Goal: Task Accomplishment & Management: Manage account settings

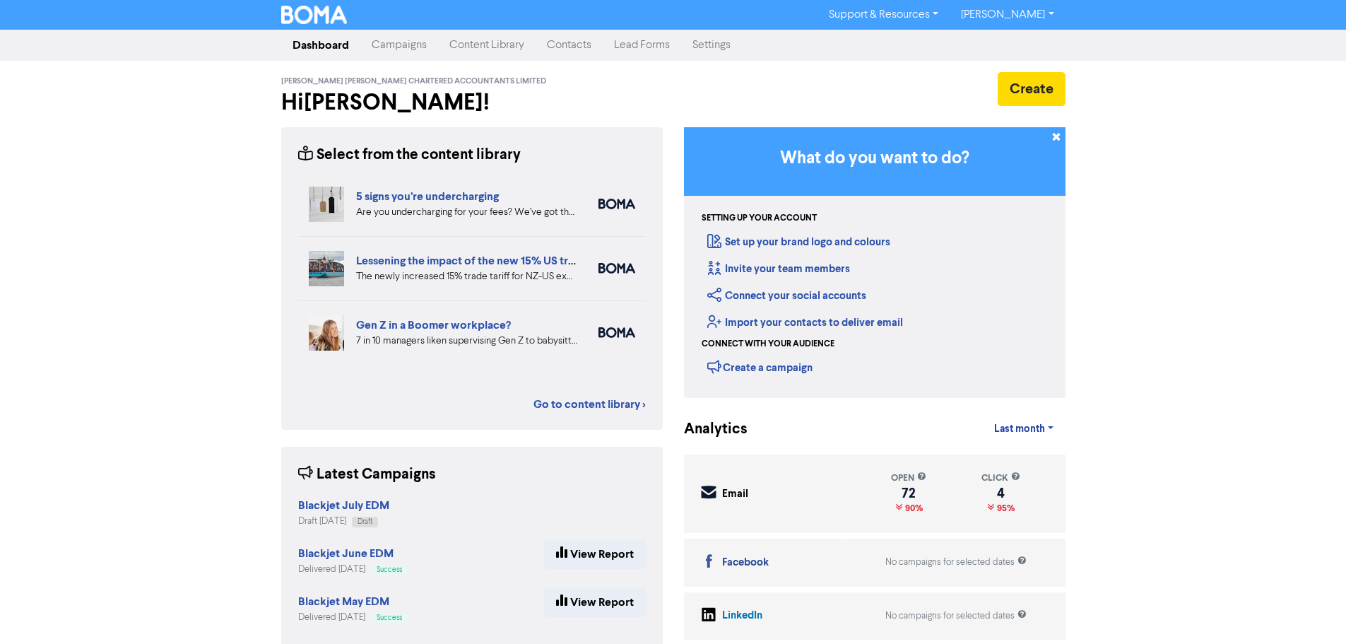
click at [582, 42] on link "Contacts" at bounding box center [568, 45] width 67 height 28
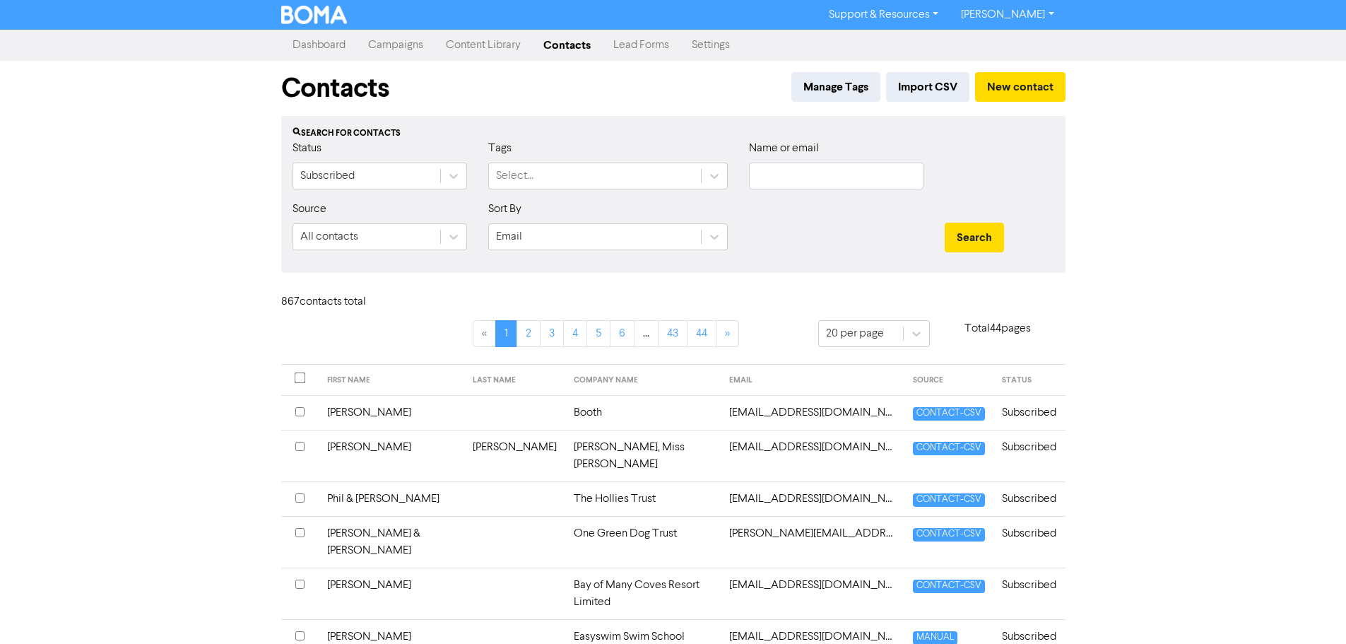
click at [800, 161] on div "Name or email" at bounding box center [836, 164] width 174 height 49
click at [806, 166] on input "text" at bounding box center [836, 175] width 174 height 27
type input "Rich"
click at [945, 223] on button "Search" at bounding box center [974, 238] width 59 height 30
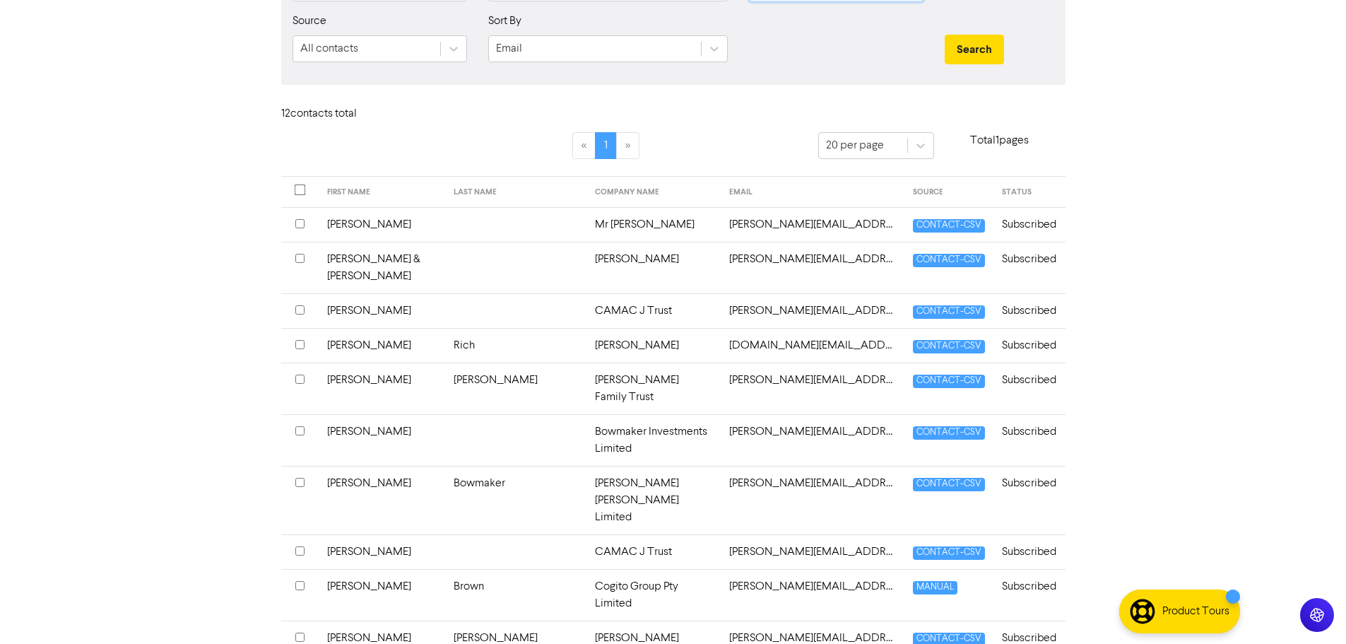
scroll to position [212, 0]
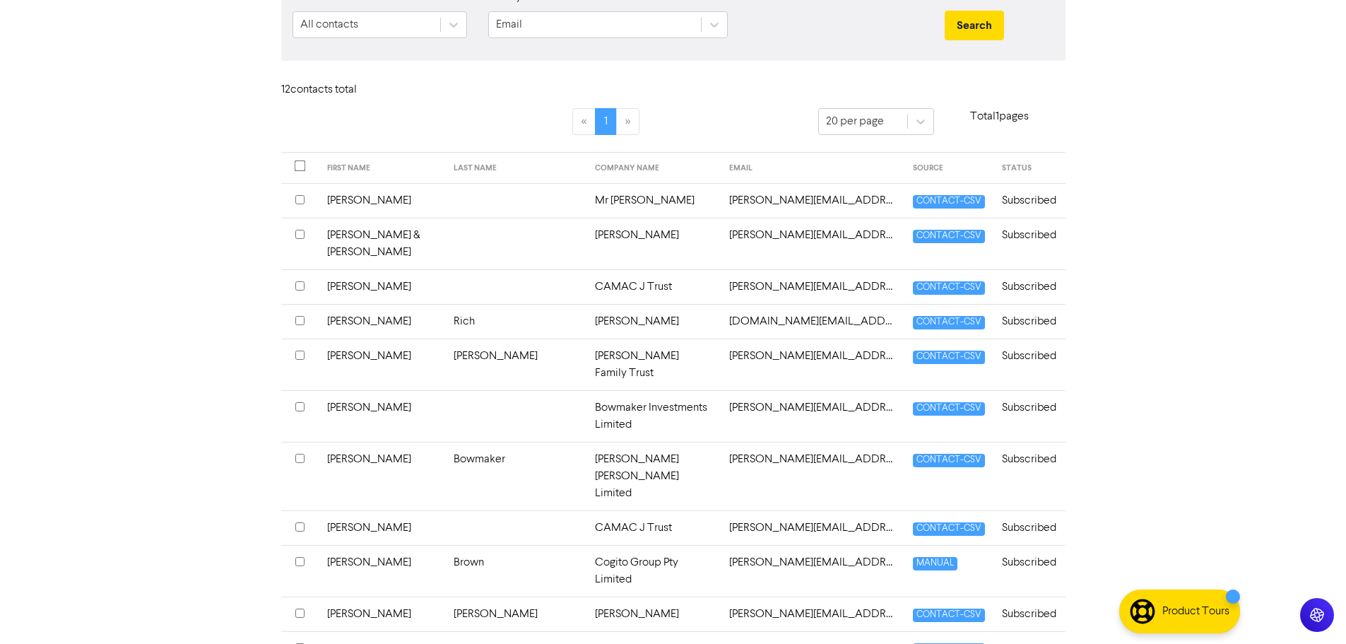
click at [586, 305] on td "[PERSON_NAME]" at bounding box center [653, 321] width 135 height 35
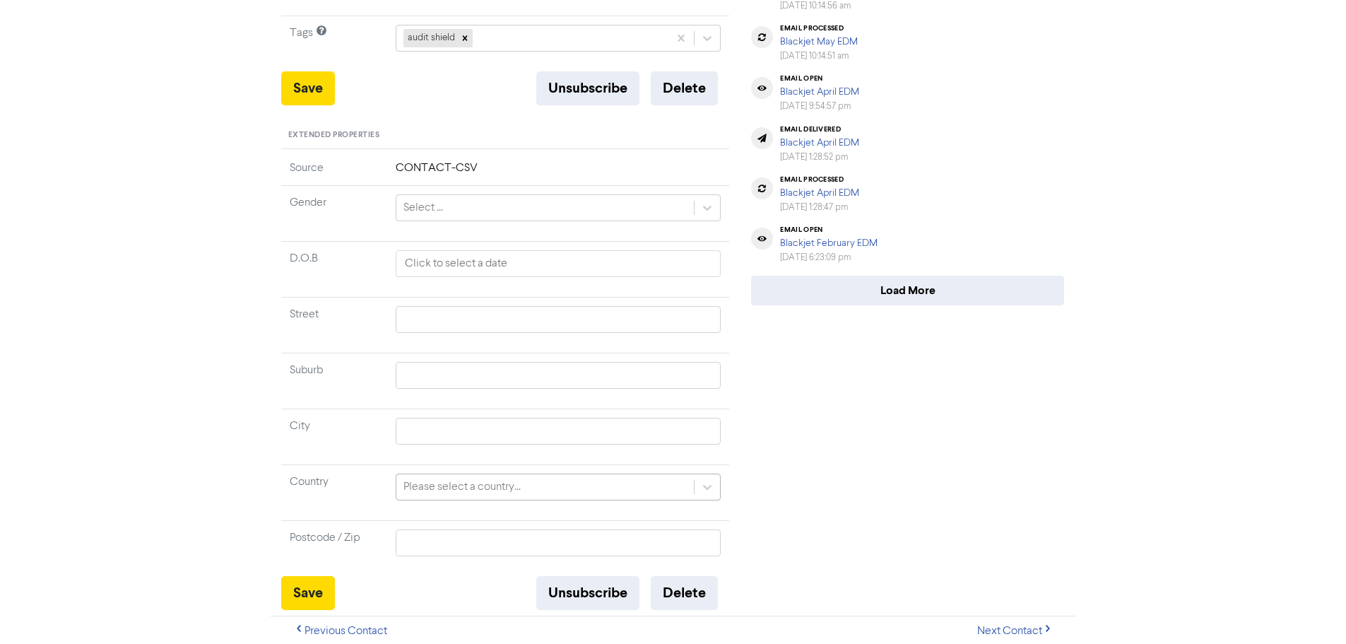
scroll to position [441, 0]
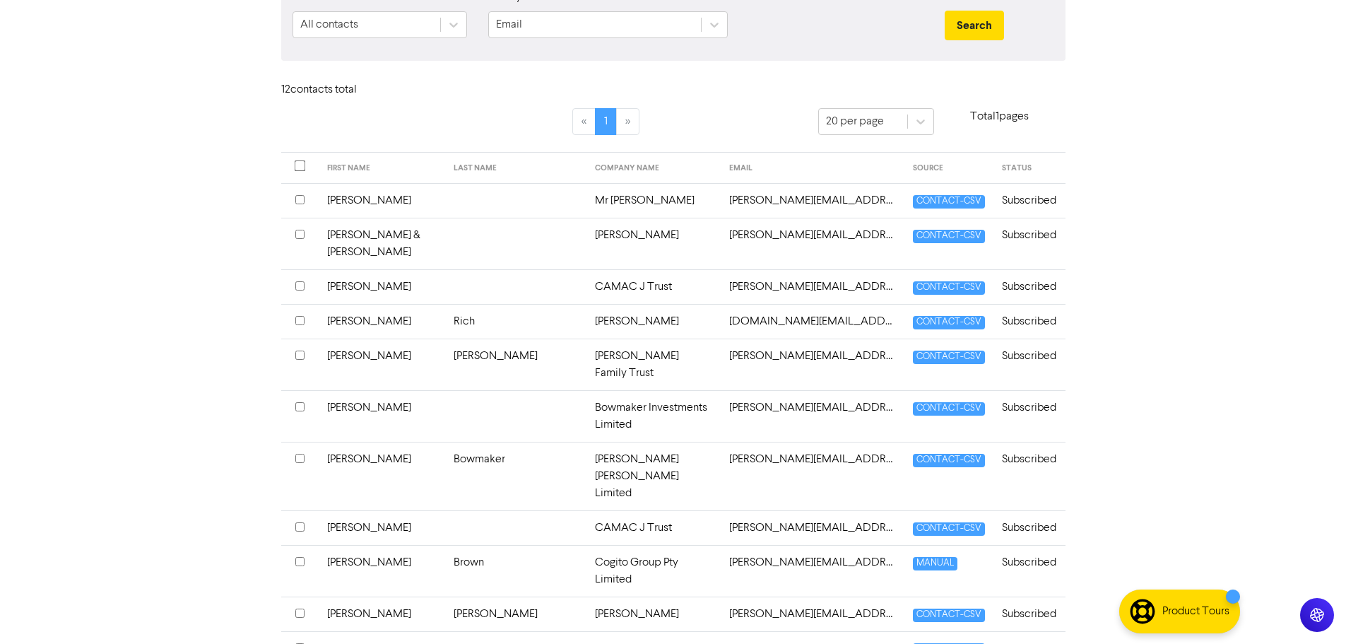
scroll to position [222, 0]
